Goal: Information Seeking & Learning: Find specific fact

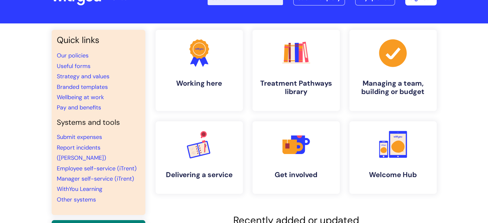
scroll to position [25, 0]
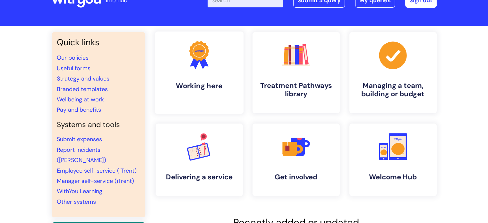
click at [217, 78] on link ".cls-1{fill:#f89b22;}.cls-1,.cls-2,.cls-3{stroke-width:0px;}.cls-2{fill:#2d3cff…" at bounding box center [199, 72] width 89 height 82
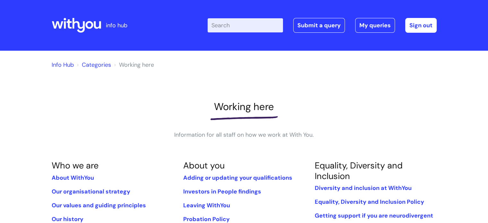
click at [259, 23] on input "Enter your search term here..." at bounding box center [245, 25] width 75 height 14
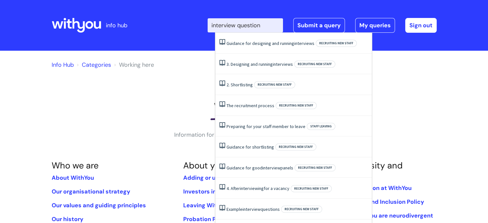
type input "interview questions"
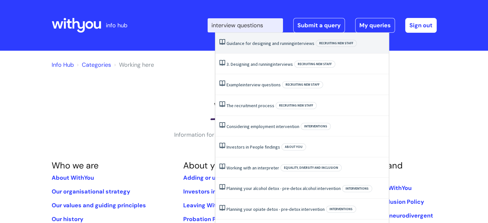
click at [298, 44] on span "interviews" at bounding box center [304, 43] width 20 height 6
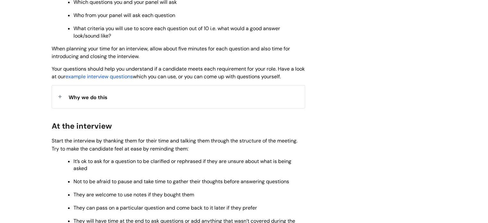
scroll to position [526, 0]
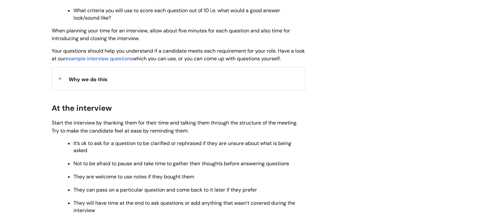
click at [133, 61] on span "example interview questions" at bounding box center [98, 58] width 67 height 7
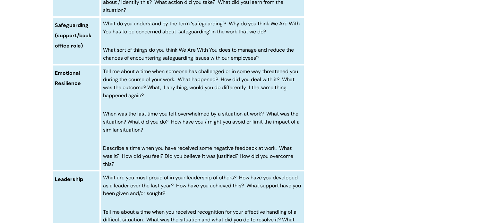
scroll to position [366, 0]
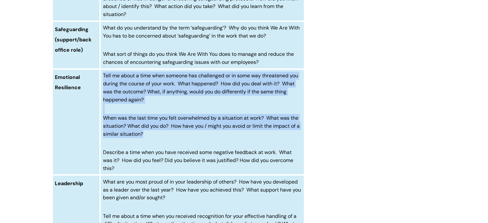
drag, startPoint x: 147, startPoint y: 133, endPoint x: 104, endPoint y: 76, distance: 70.7
click at [104, 76] on td "Tell me about a time when someone has challenged or in some way threatened you …" at bounding box center [202, 122] width 204 height 106
copy td "Tell me about a time when someone has challenged or in some way threatened you …"
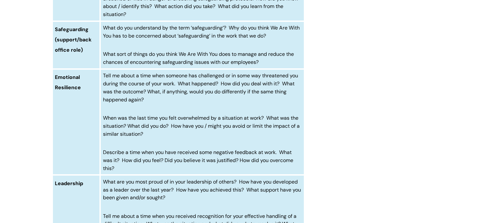
click at [160, 152] on span "Describe a time when you have received some negative feedback at work. What was…" at bounding box center [198, 160] width 190 height 23
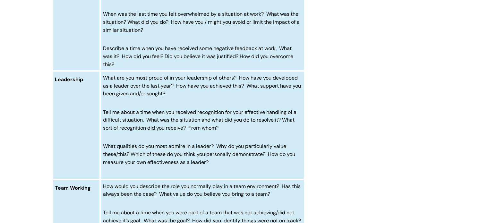
scroll to position [481, 0]
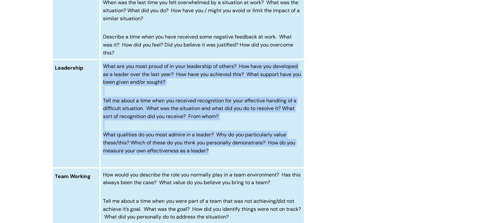
drag, startPoint x: 210, startPoint y: 150, endPoint x: 103, endPoint y: 65, distance: 136.1
click at [103, 65] on td "What are you most proud of in your leadership of others? How have you developed…" at bounding box center [202, 113] width 204 height 108
copy td "What are you most proud of in your leadership of others? How have you developed…"
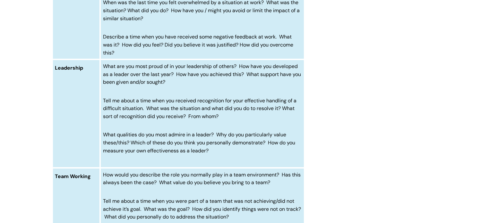
click at [204, 182] on span "How would you describe the role you normally play in a team environment? Has th…" at bounding box center [202, 178] width 198 height 15
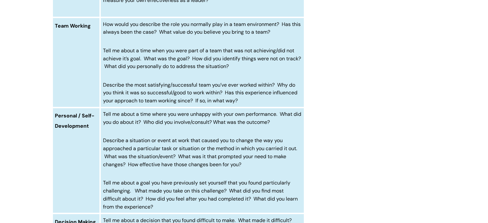
scroll to position [635, 0]
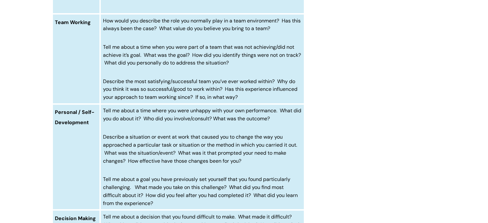
click at [167, 134] on span "Describe a situation or event at work that caused you to change the way you app…" at bounding box center [200, 148] width 194 height 30
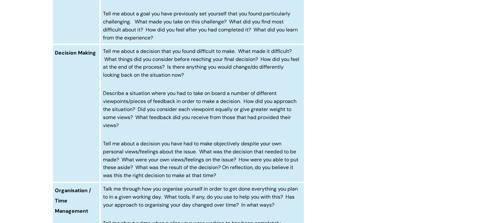
scroll to position [802, 0]
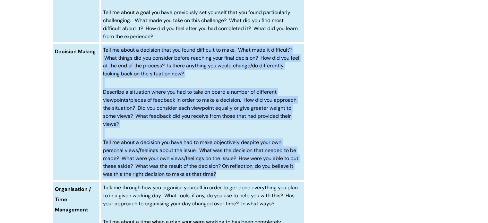
drag, startPoint x: 221, startPoint y: 175, endPoint x: 102, endPoint y: 49, distance: 172.8
click at [102, 49] on td "Tell me about a decision that you found difficult to make. What made it difficu…" at bounding box center [202, 112] width 204 height 138
copy td "Tell me about a decision that you found difficult to make. What made it difficu…"
click at [183, 147] on span "Tell me about a decision you have had to make objectively despite your own pers…" at bounding box center [200, 158] width 195 height 39
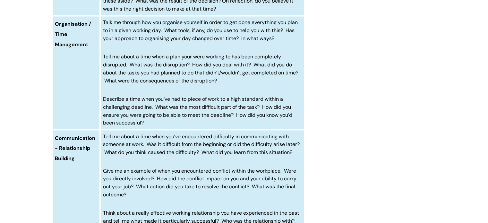
scroll to position [969, 0]
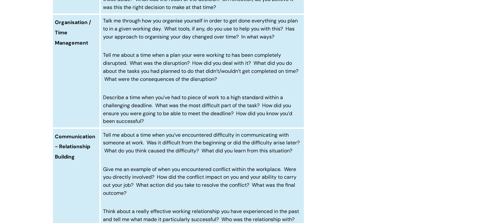
drag, startPoint x: 148, startPoint y: 119, endPoint x: 104, endPoint y: 56, distance: 76.7
click at [104, 56] on td "Talk me through how you organise yourself in order to get done everything you p…" at bounding box center [202, 71] width 204 height 114
copy td "Tell me about a time when a plan your were working to has been completely disru…"
click at [136, 145] on span "Tell me about a time when you’ve encountered difficulty in communicating with s…" at bounding box center [201, 143] width 197 height 23
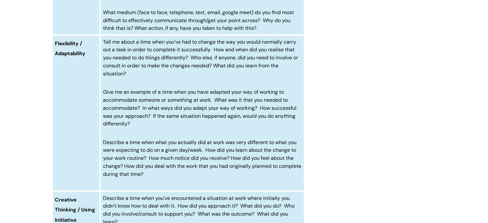
scroll to position [1311, 0]
drag, startPoint x: 172, startPoint y: 183, endPoint x: 103, endPoint y: 51, distance: 148.7
click at [103, 51] on td "Tell me about a time when you’ve had to change the way you would normally carry…" at bounding box center [202, 114] width 204 height 156
copy td "Tell me about a time when you’ve had to change the way you would normally carry…"
click at [172, 179] on p "Describe a time when what you actually did at work was very different to what y…" at bounding box center [202, 159] width 199 height 40
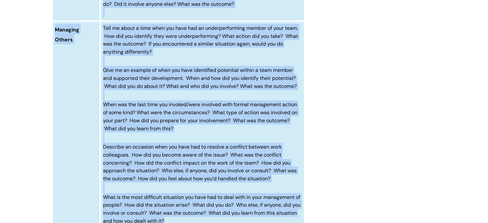
scroll to position [1589, 0]
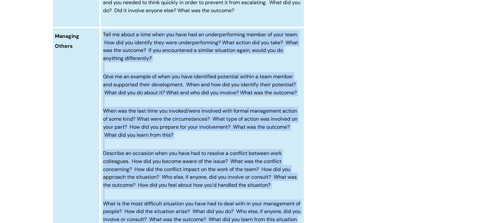
drag, startPoint x: 191, startPoint y: 193, endPoint x: 103, endPoint y: 42, distance: 175.0
click at [103, 42] on td "Tell me about a time when you have had an underperforming member of your team. …" at bounding box center [202, 136] width 204 height 217
copy td "Lore ip dolor s amet cons adi elit sed do eiusmodtemporin utlabo et dolo magn. …"
click at [224, 155] on td "Tell me about a time when you have had an underperforming member of your team. …" at bounding box center [202, 136] width 204 height 217
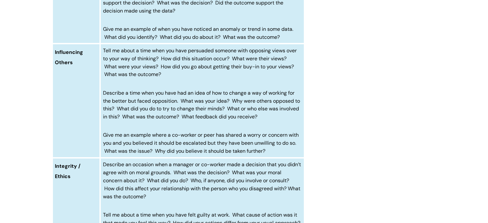
scroll to position [1910, 0]
drag, startPoint x: 273, startPoint y: 159, endPoint x: 102, endPoint y: 58, distance: 198.7
click at [102, 58] on td "Tell me about a time when you have persuaded someone with opposing views over t…" at bounding box center [202, 100] width 204 height 114
copy td "Tell me about a time when you have persuaded someone with opposing views over t…"
click at [129, 199] on span "Describe an occasion when a manager or co-worker made a decision that you didn’…" at bounding box center [202, 179] width 198 height 39
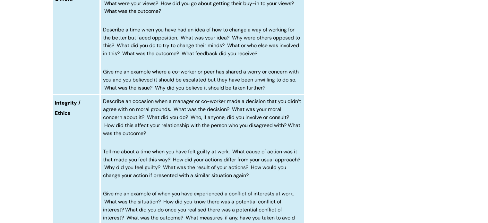
scroll to position [1974, 0]
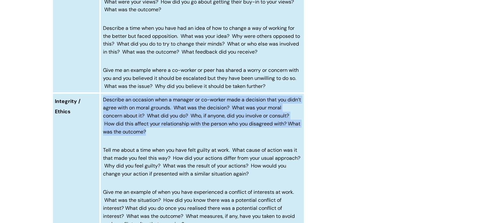
drag, startPoint x: 164, startPoint y: 140, endPoint x: 103, endPoint y: 109, distance: 68.9
click at [103, 109] on td "Describe an occasion when a manager or co-worker made a decision that you didn’…" at bounding box center [202, 162] width 204 height 138
copy span "Describe an occasion when a manager or co-worker made a decision that you didn’…"
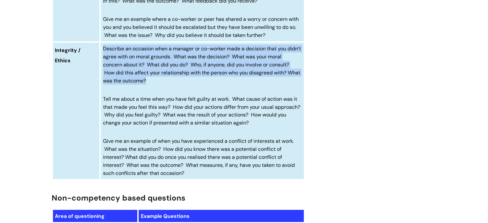
scroll to position [2025, 0]
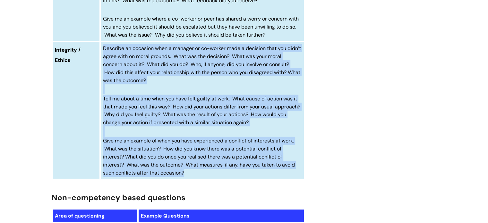
drag, startPoint x: 193, startPoint y: 182, endPoint x: 104, endPoint y: 57, distance: 153.0
click at [104, 57] on td "Describe an occasion when a manager or co-worker made a decision that you didn’…" at bounding box center [202, 111] width 204 height 138
copy td "Describe an occasion when a manager or co-worker made a decision that you didn’…"
click at [185, 145] on p "Give me an example of when you have experienced a conflict of interests at work…" at bounding box center [202, 157] width 199 height 40
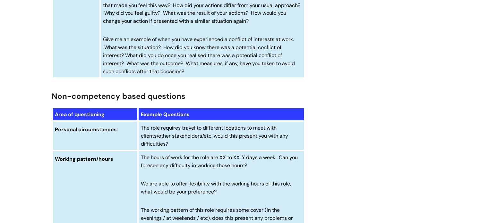
scroll to position [2141, 0]
